Goal: Transaction & Acquisition: Purchase product/service

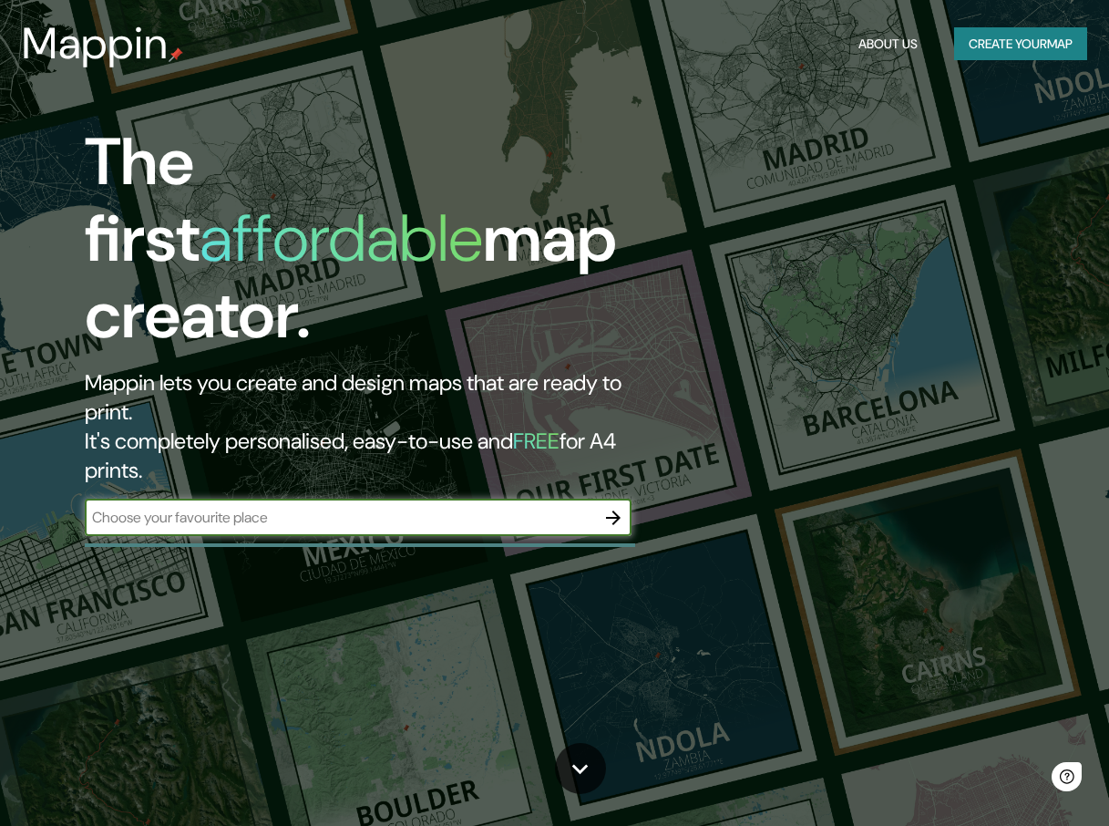
click at [304, 507] on input "text" at bounding box center [340, 517] width 510 height 21
type input "[PERSON_NAME]"
click at [621, 507] on icon "button" at bounding box center [613, 518] width 22 height 22
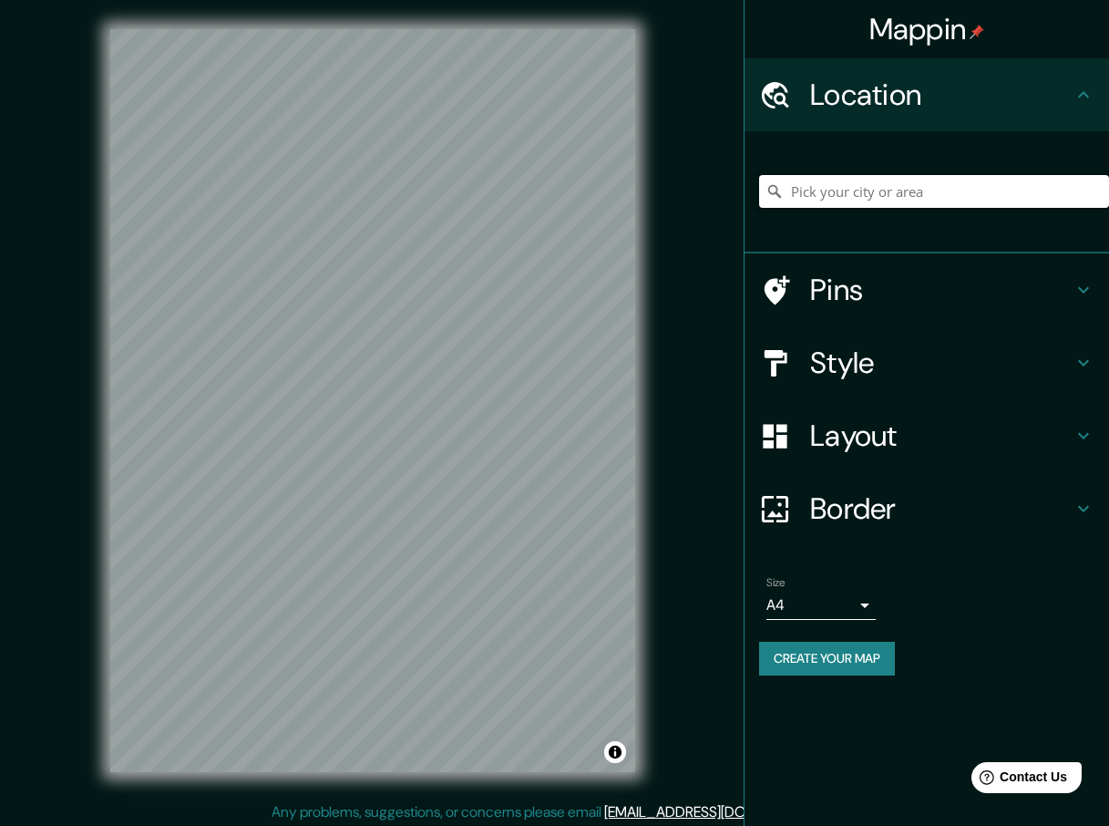
click at [912, 196] on input "Pick your city or area" at bounding box center [934, 191] width 350 height 33
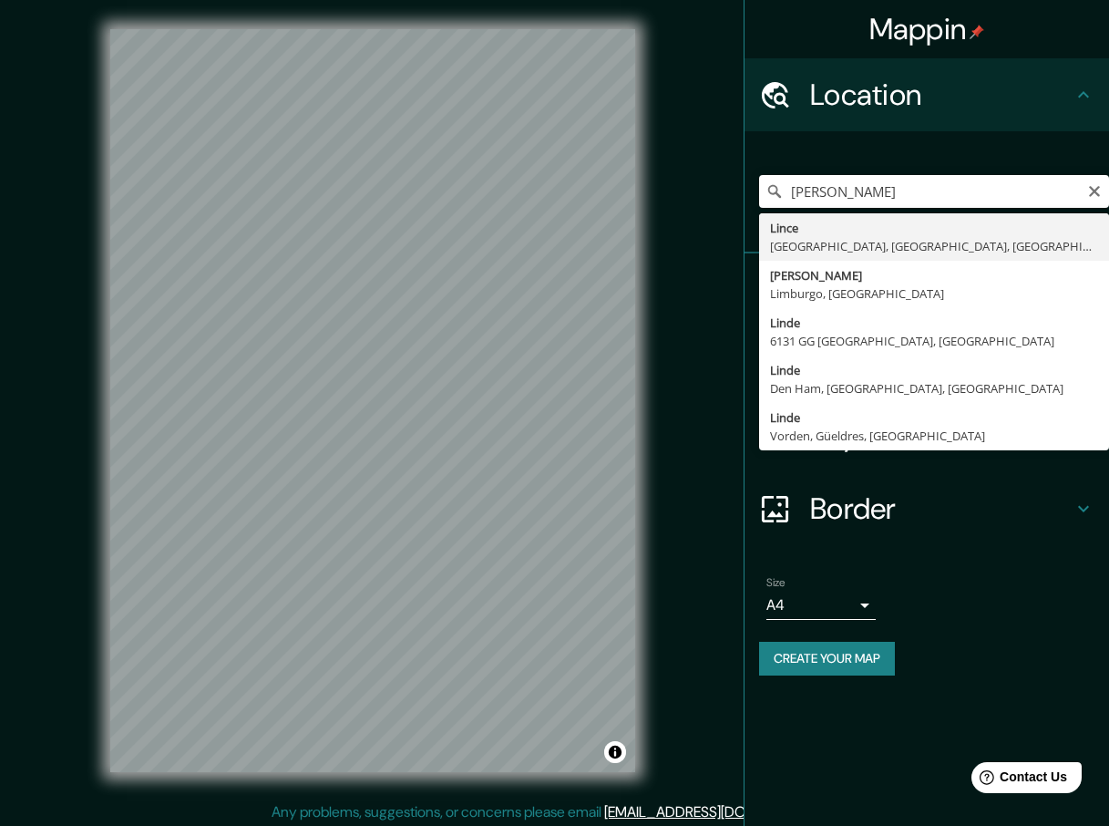
type input "Lince, [GEOGRAPHIC_DATA], [GEOGRAPHIC_DATA], [GEOGRAPHIC_DATA]"
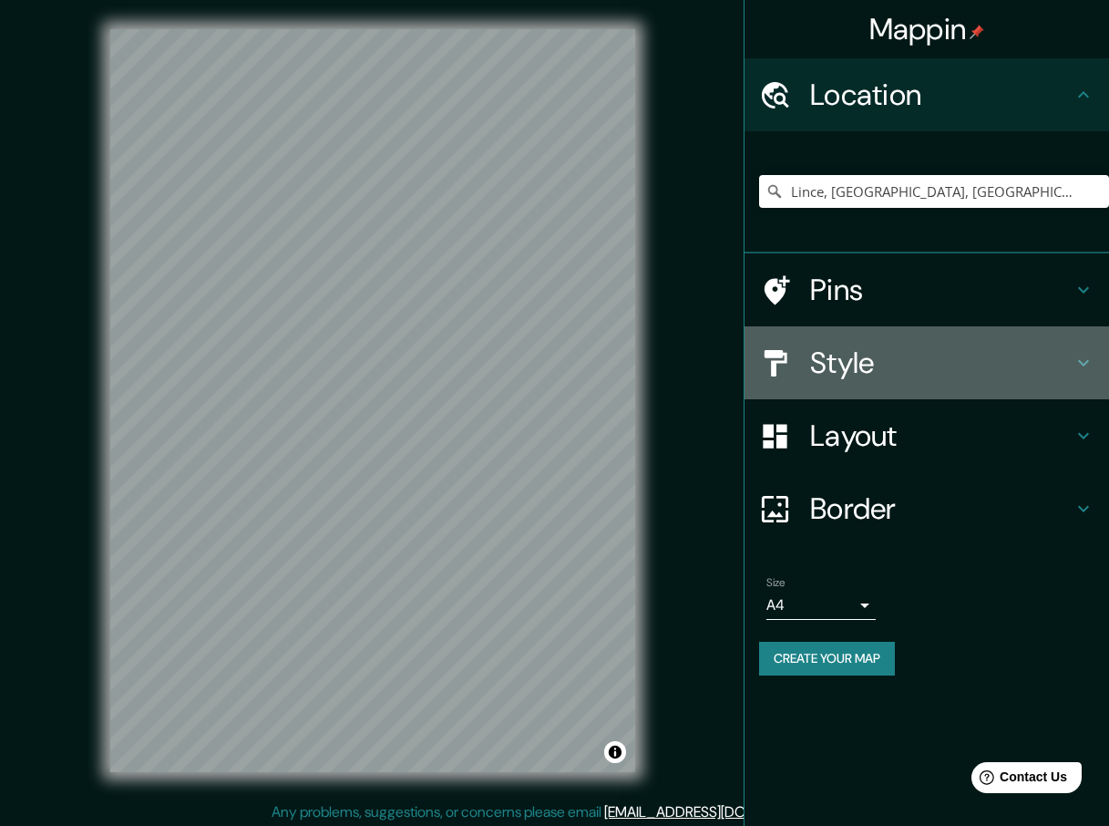
click at [991, 348] on h4 "Style" at bounding box center [941, 362] width 262 height 36
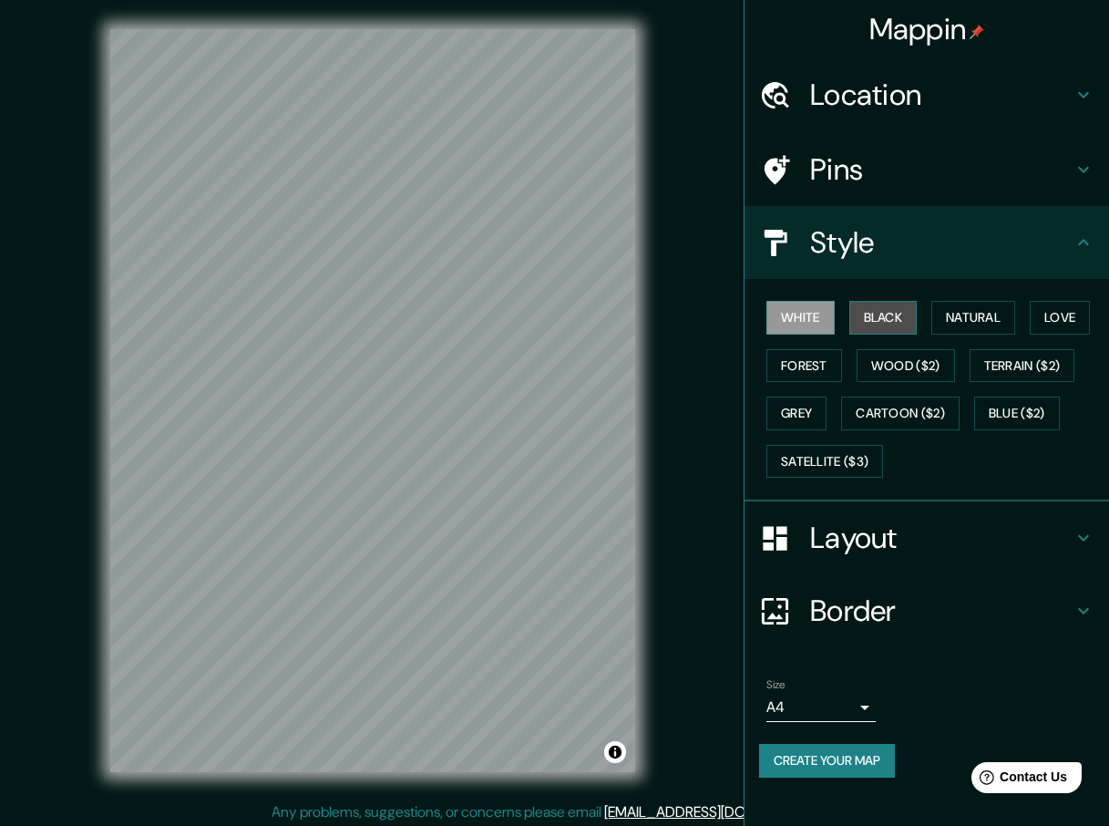
click at [896, 310] on button "Black" at bounding box center [883, 318] width 68 height 34
click at [886, 167] on h4 "Pins" at bounding box center [941, 169] width 262 height 36
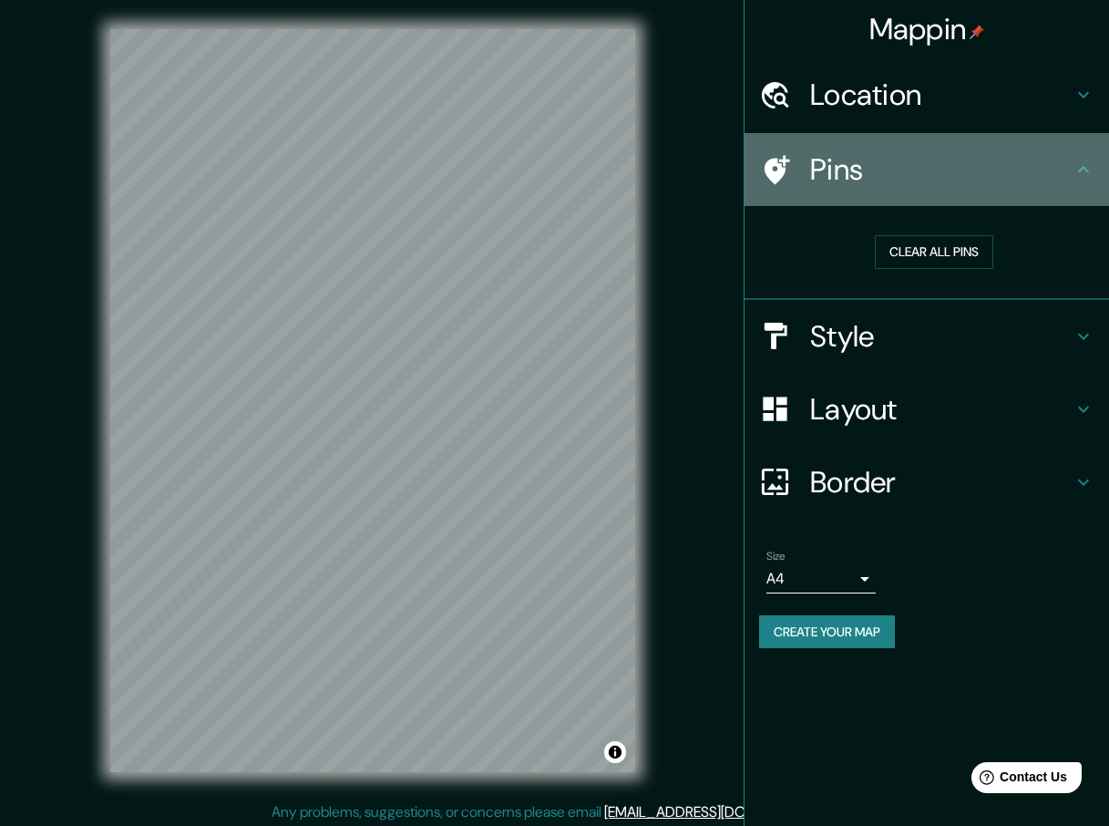
click at [886, 167] on h4 "Pins" at bounding box center [941, 169] width 262 height 36
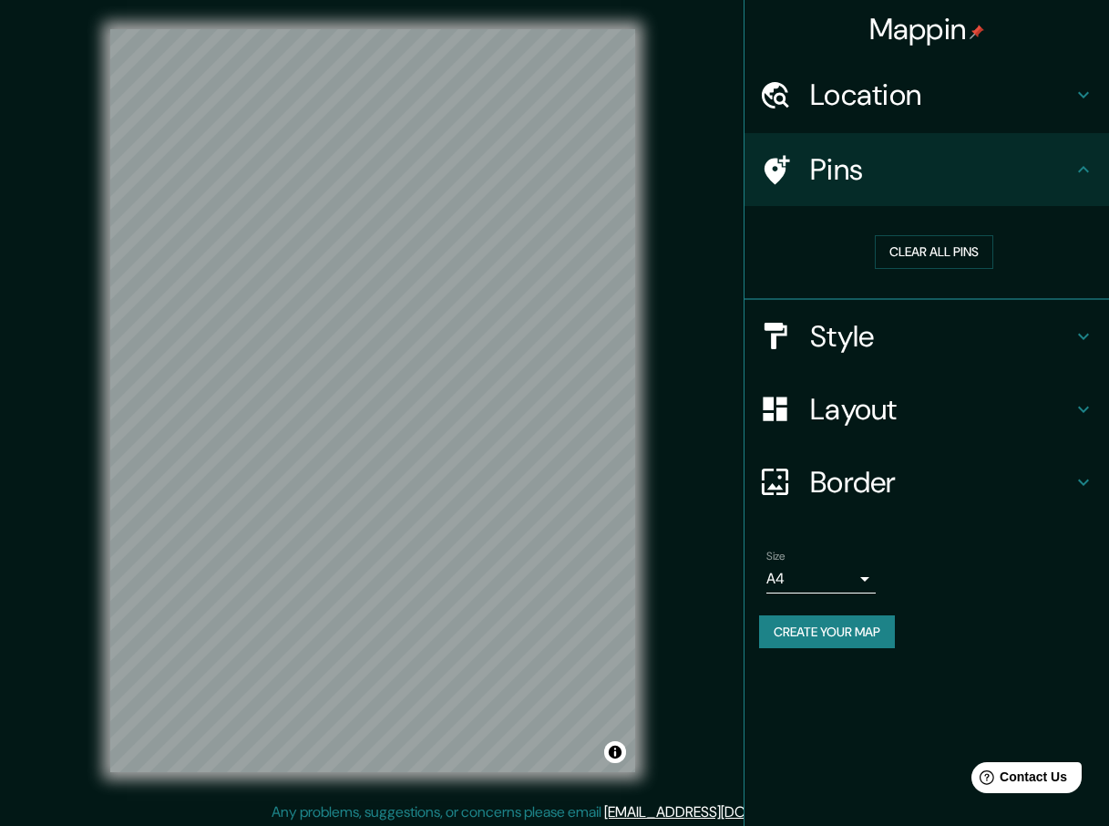
click at [918, 110] on h4 "Location" at bounding box center [941, 95] width 262 height 36
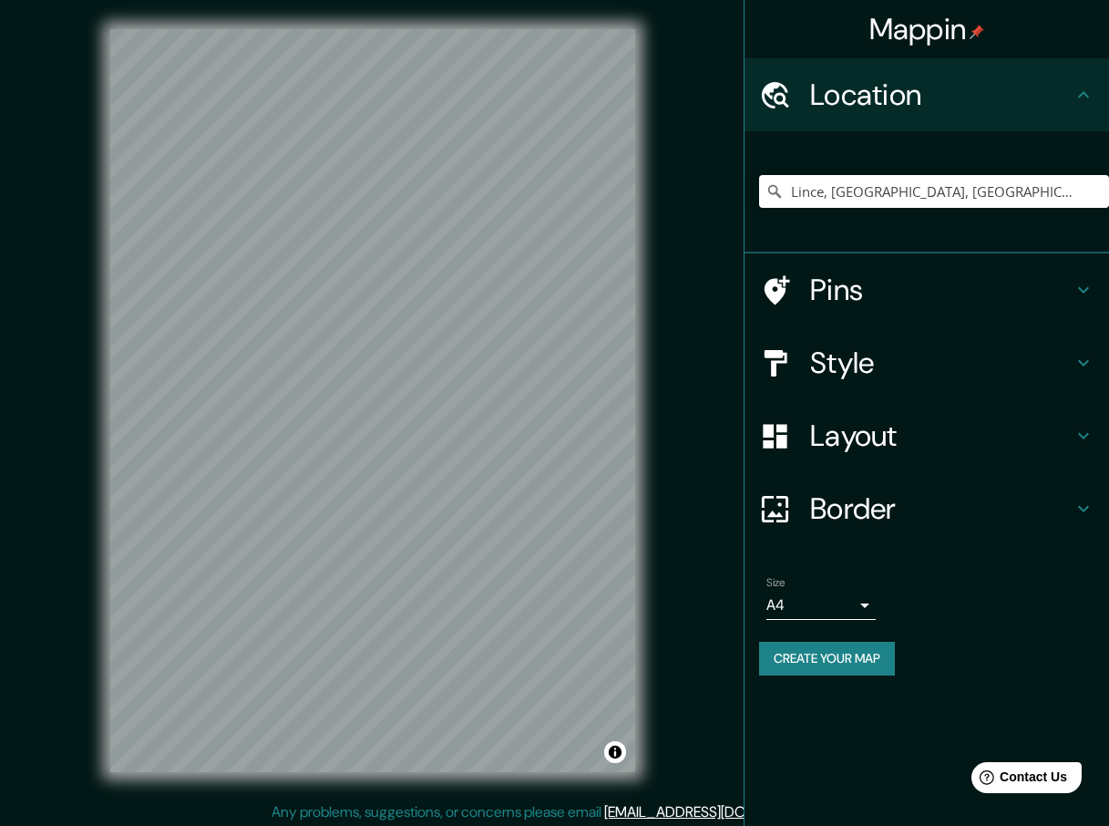
click at [918, 110] on h4 "Location" at bounding box center [941, 95] width 262 height 36
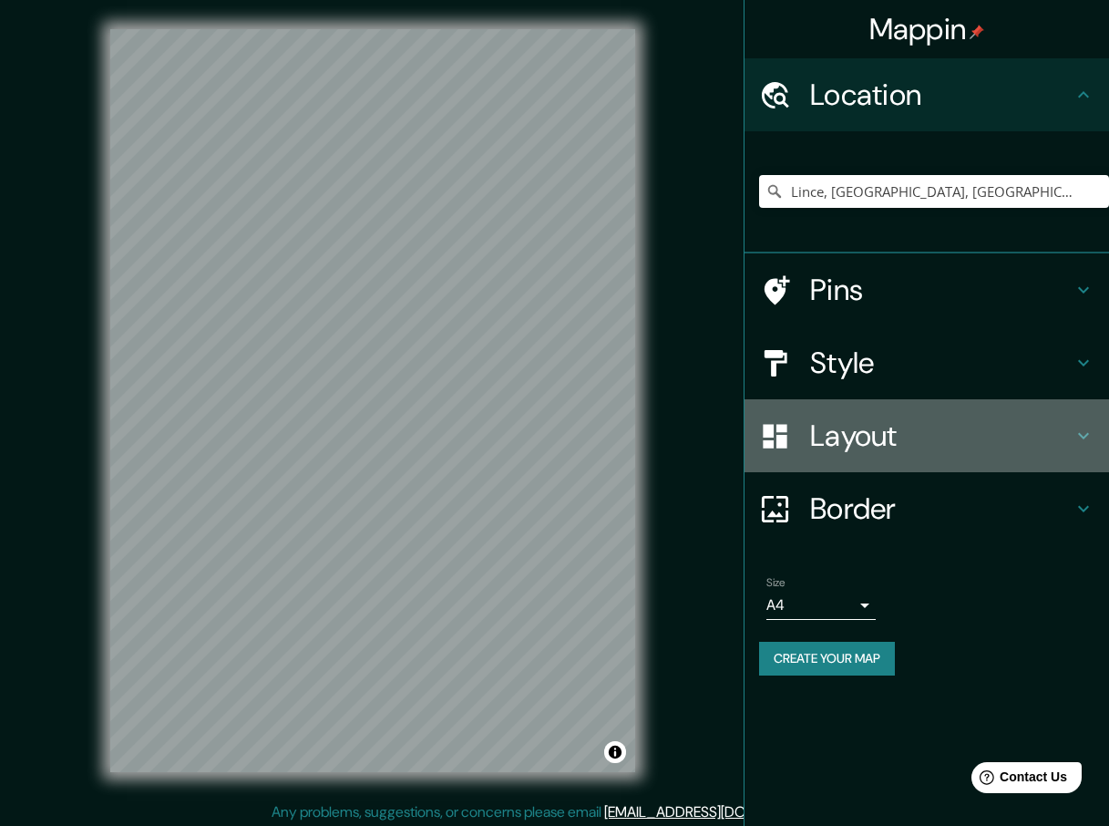
click at [857, 460] on div "Layout" at bounding box center [926, 435] width 364 height 73
